Goal: Navigation & Orientation: Find specific page/section

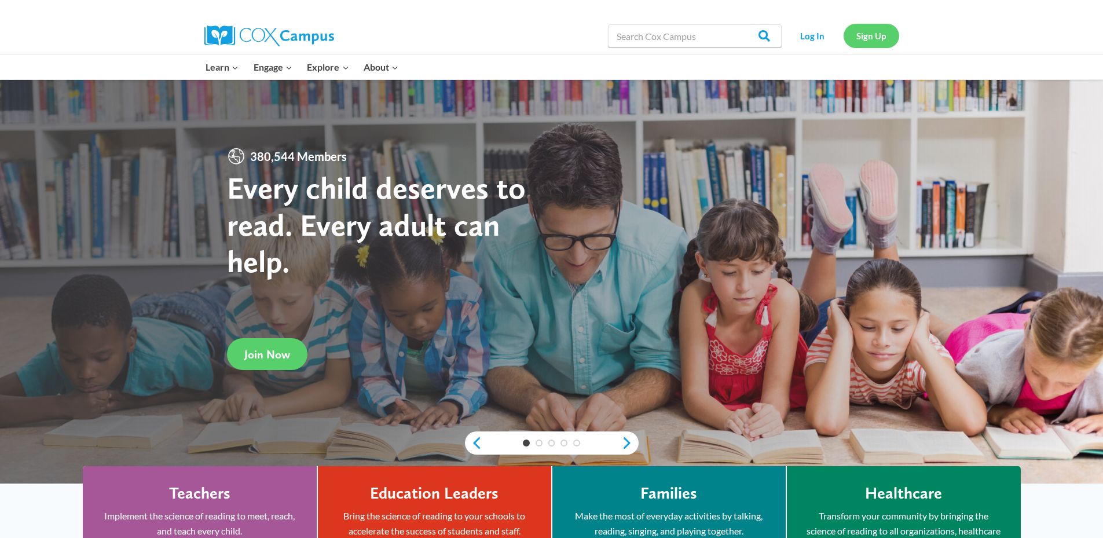
click at [882, 43] on link "Sign Up" at bounding box center [872, 36] width 56 height 24
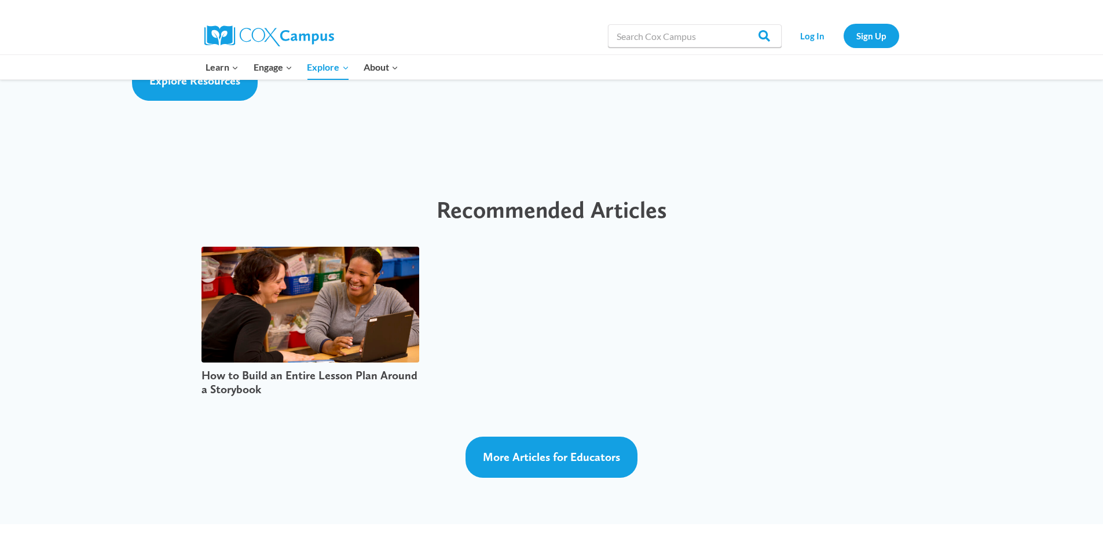
scroll to position [2746, 0]
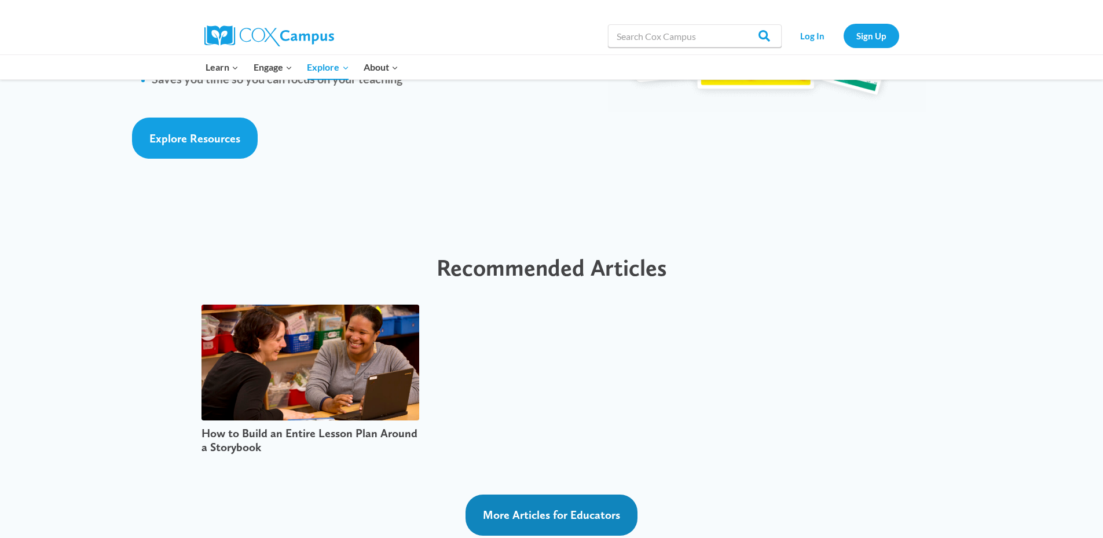
drag, startPoint x: 571, startPoint y: 468, endPoint x: 577, endPoint y: 462, distance: 8.6
click at [571, 508] on span "More Articles for Educators" at bounding box center [551, 515] width 137 height 14
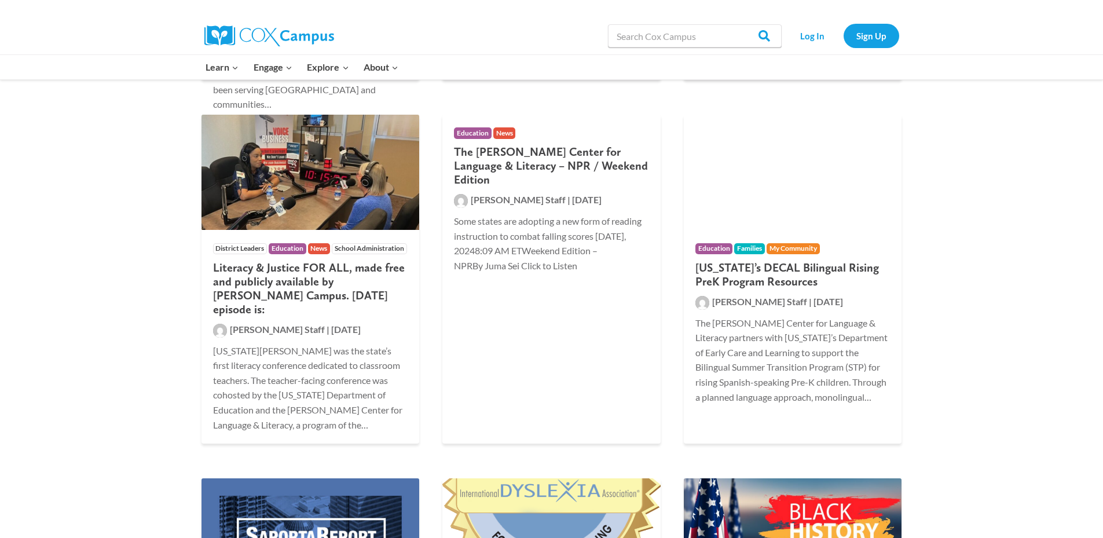
scroll to position [1332, 0]
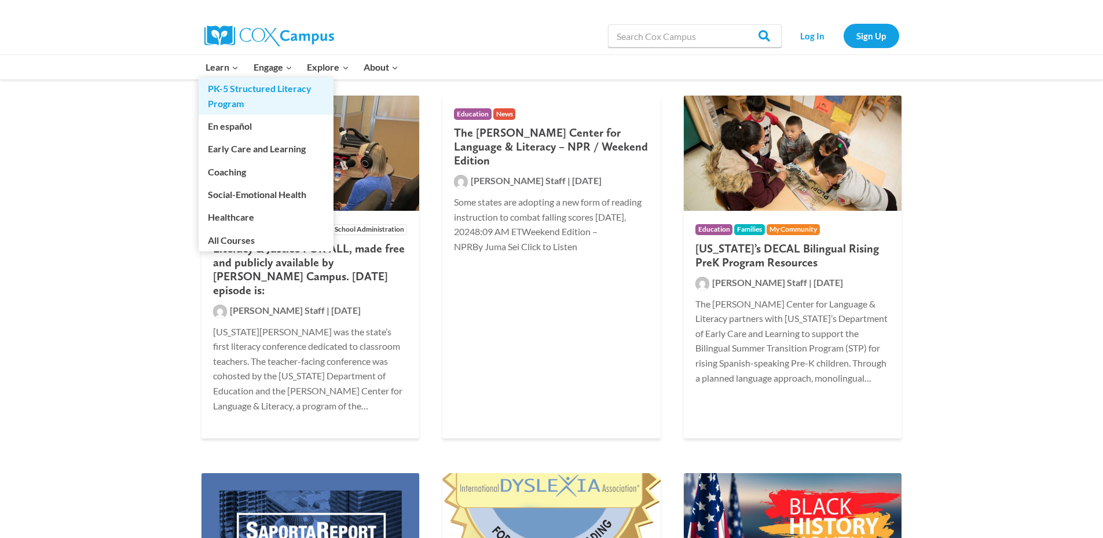
click at [232, 87] on link "PK-5 Structured Literacy Program" at bounding box center [266, 96] width 135 height 37
